Goal: Task Accomplishment & Management: Use online tool/utility

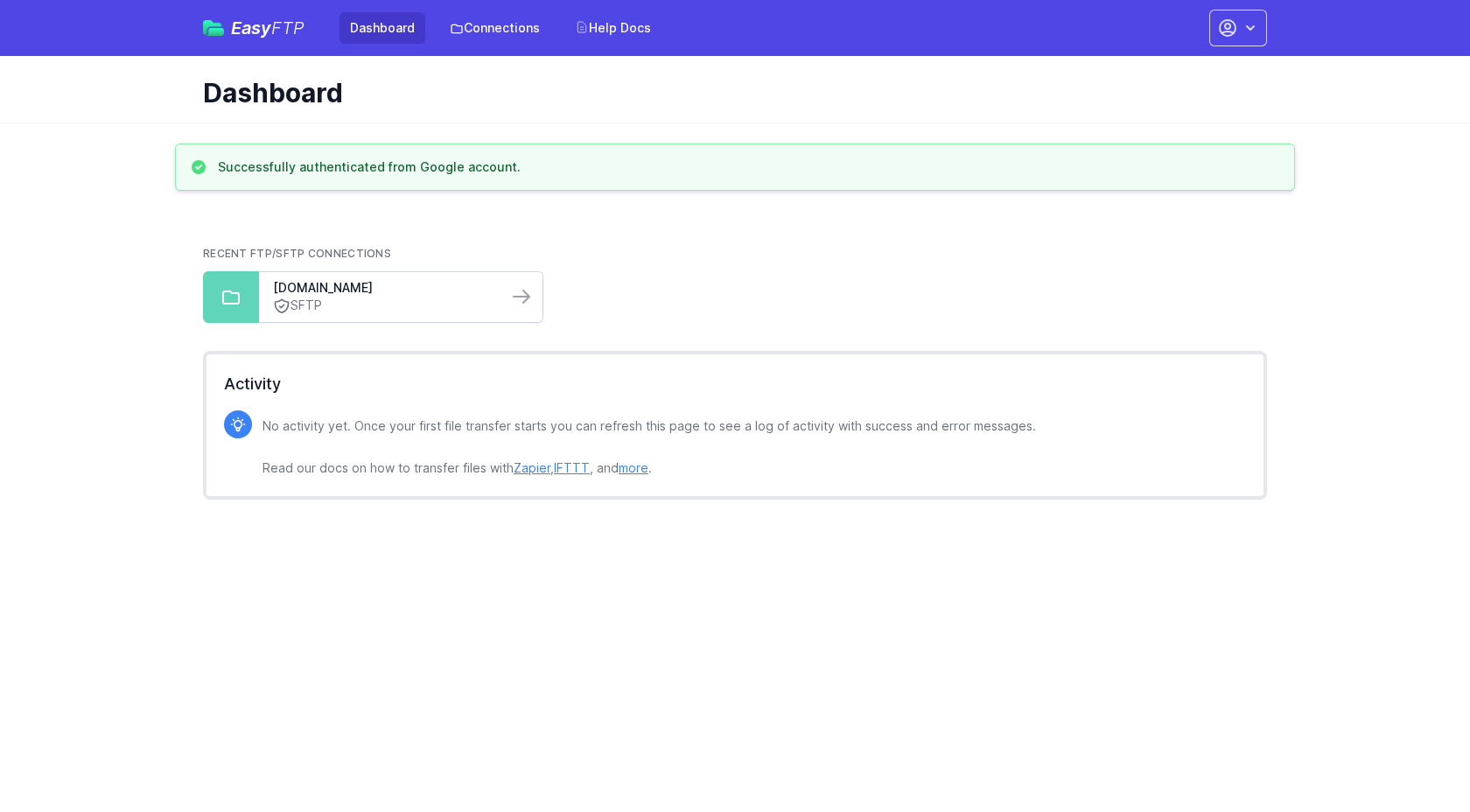
click at [380, 304] on link "SFTP" at bounding box center [383, 306] width 220 height 18
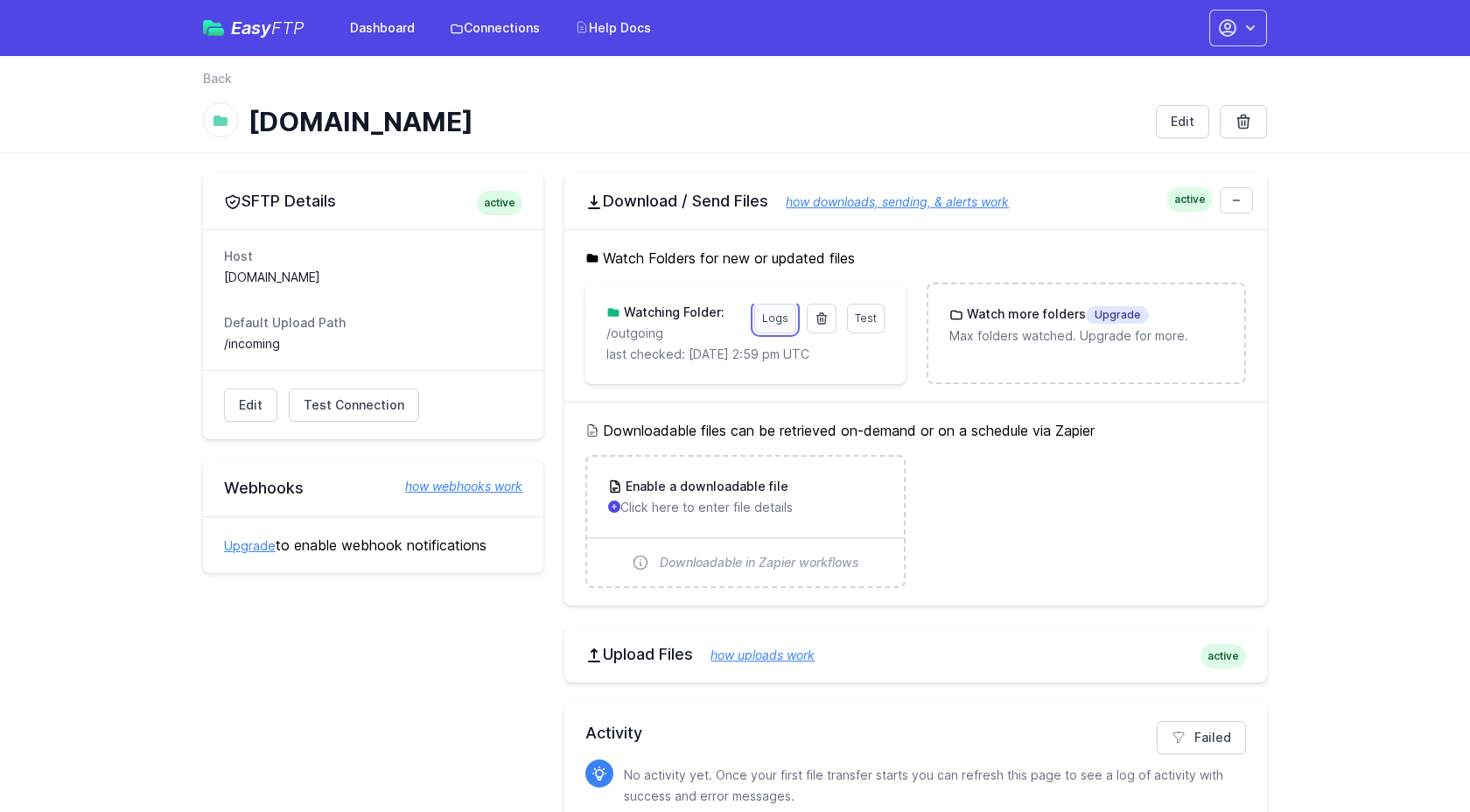
click at [775, 316] on link "Logs" at bounding box center [775, 318] width 42 height 30
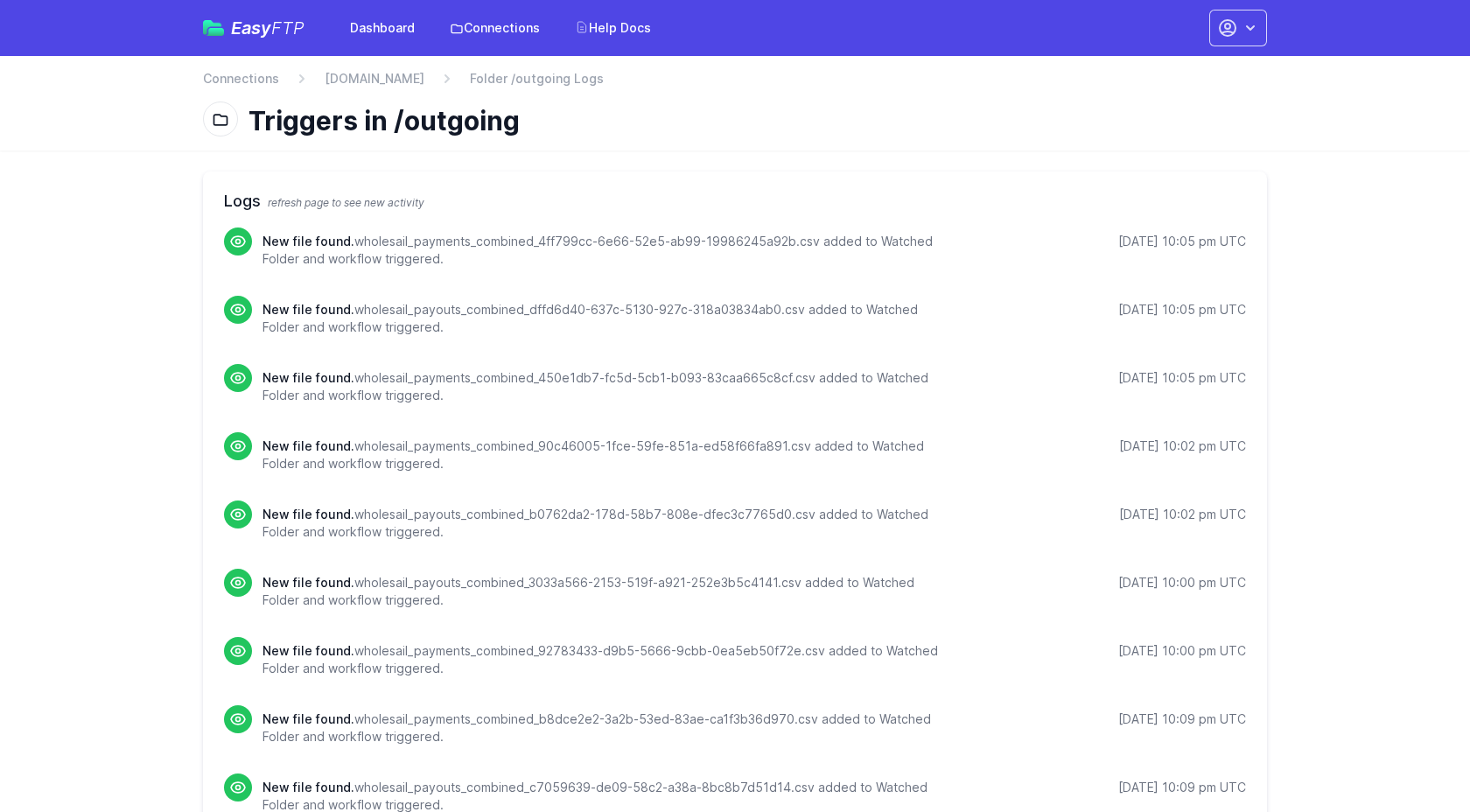
click at [471, 241] on p "New file found. wholesail_payments_combined_4ff799cc-6e66-52e5-ab99-19986245a92…" at bounding box center [607, 251] width 689 height 35
drag, startPoint x: 354, startPoint y: 239, endPoint x: 814, endPoint y: 242, distance: 460.0
click at [814, 242] on p "New file found. wholesail_payments_combined_4ff799cc-6e66-52e5-ab99-19986245a92…" at bounding box center [607, 251] width 689 height 35
copy p "wholesail_payments_combined_4ff799cc-6e66-52e5-ab99-19986245a92b.csv"
click at [566, 289] on div "New file found. wholesail_payments_combined_4ff799cc-6e66-52e5-ab99-19986245a92…" at bounding box center [735, 262] width 1022 height 68
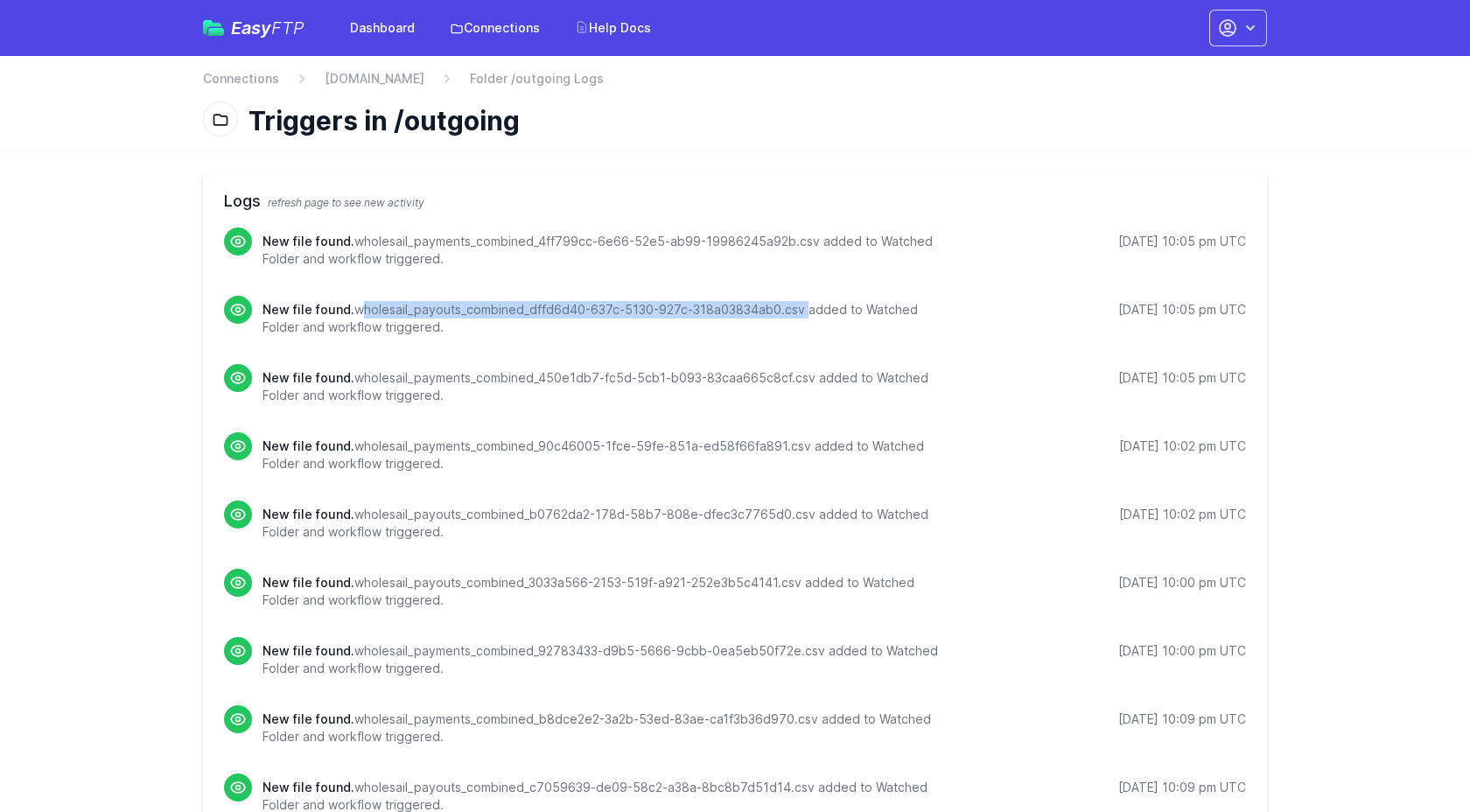
drag, startPoint x: 800, startPoint y: 310, endPoint x: 354, endPoint y: 314, distance: 446.0
click at [354, 314] on p "New file found. wholesail_payouts_combined_dffd6d40-637c-5130-927c-318a03834ab0…" at bounding box center [607, 318] width 689 height 35
copy p "wholesail_payouts_combined_dffd6d40-637c-5130-927c-318a03834ab0.csv"
